Goal: Task Accomplishment & Management: Complete application form

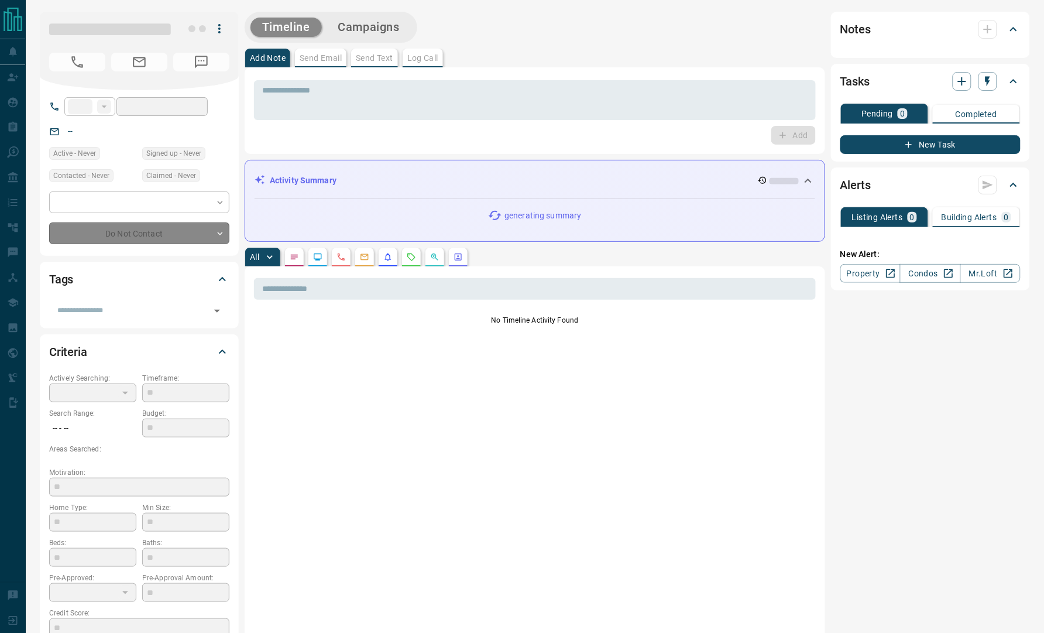
type input "**"
type input "**********"
type input "*"
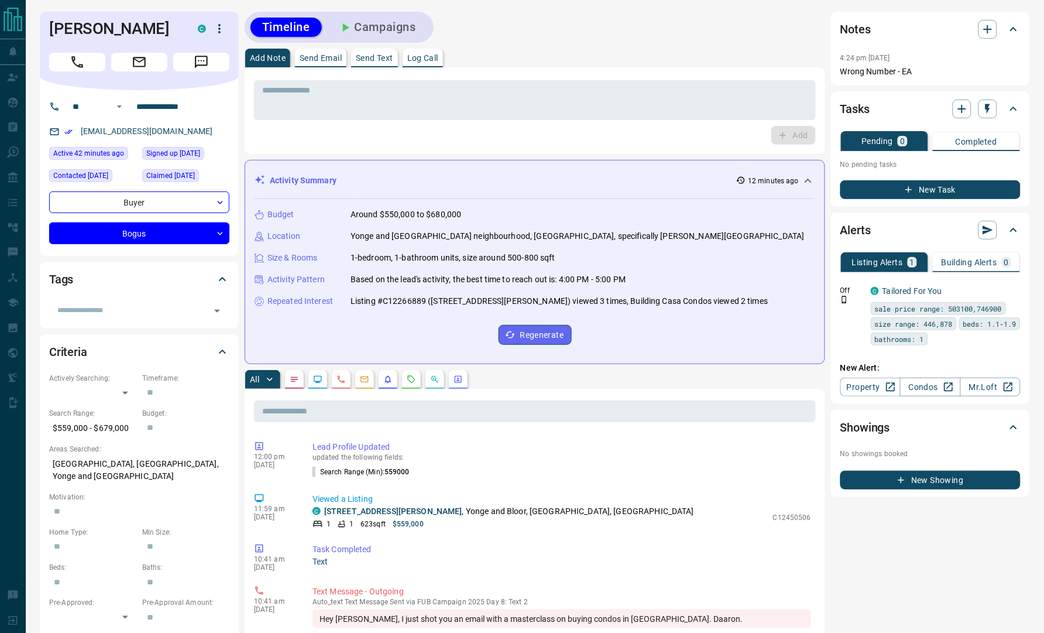
click at [248, 123] on div "* ​ Add" at bounding box center [535, 110] width 581 height 87
